Goal: Task Accomplishment & Management: Use online tool/utility

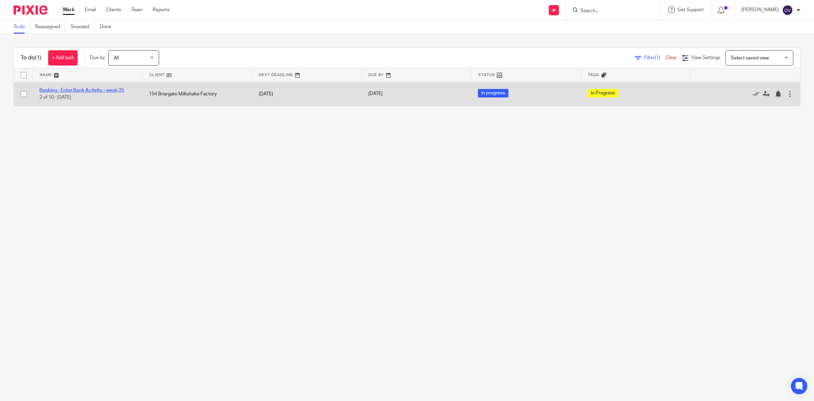
click at [108, 90] on link "Banking - Enter Bank Activity - week 35" at bounding box center [81, 90] width 85 height 5
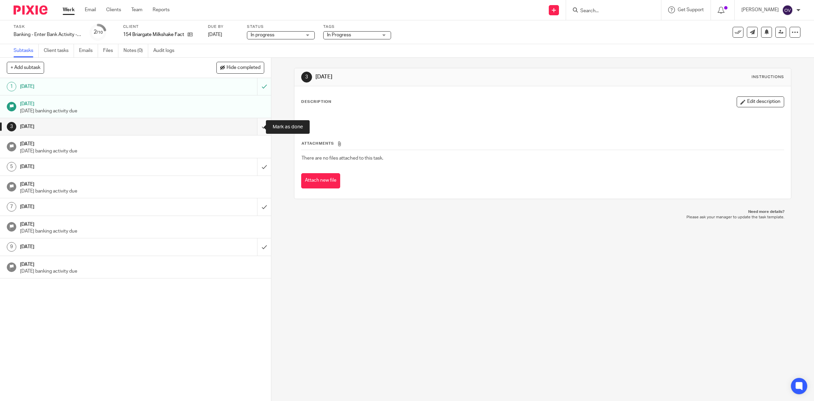
click at [256, 125] on input "submit" at bounding box center [135, 126] width 271 height 17
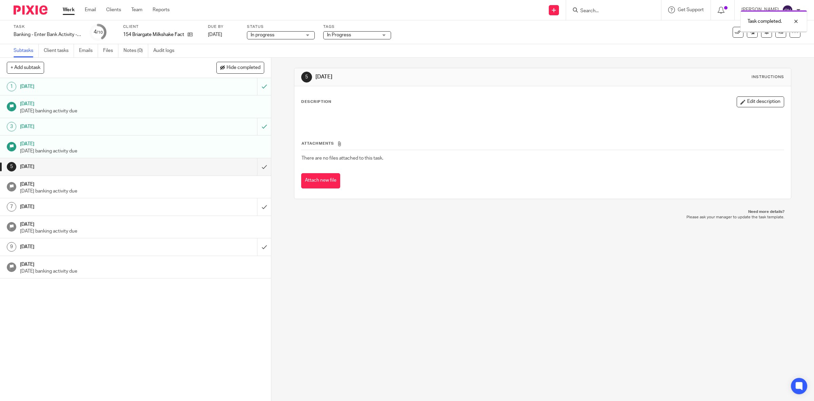
click at [70, 9] on link "Work" at bounding box center [69, 9] width 12 height 7
